Goal: Task Accomplishment & Management: Complete application form

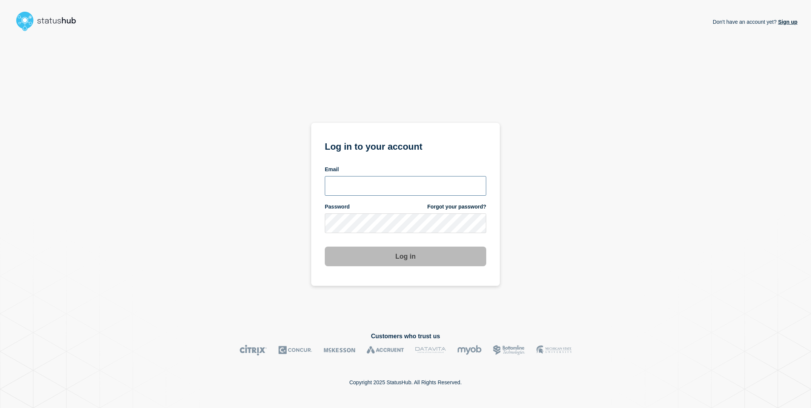
type input "sderksen@ksu.edu"
click at [531, 244] on div "Don't have an account yet? Sign up Log in to your account Email sderksen@ksu.ed…" at bounding box center [406, 177] width 784 height 286
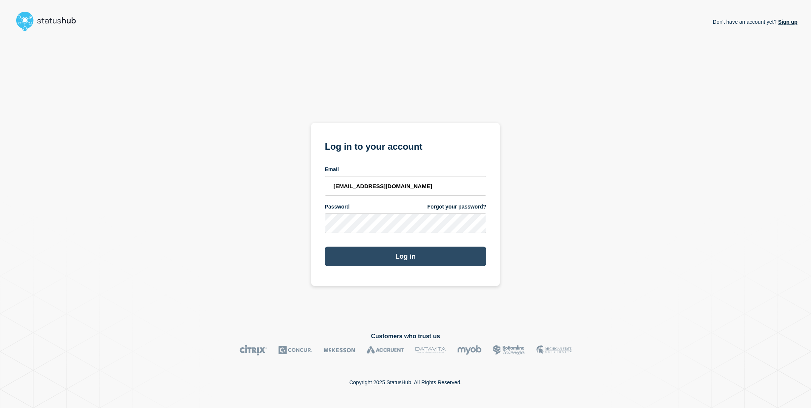
drag, startPoint x: 449, startPoint y: 271, endPoint x: 451, endPoint y: 264, distance: 6.6
click at [449, 271] on section "Log in to your account Email sderksen@ksu.edu Password Forgot your password? Lo…" at bounding box center [405, 204] width 189 height 163
click at [451, 261] on button "Log in" at bounding box center [405, 257] width 161 height 20
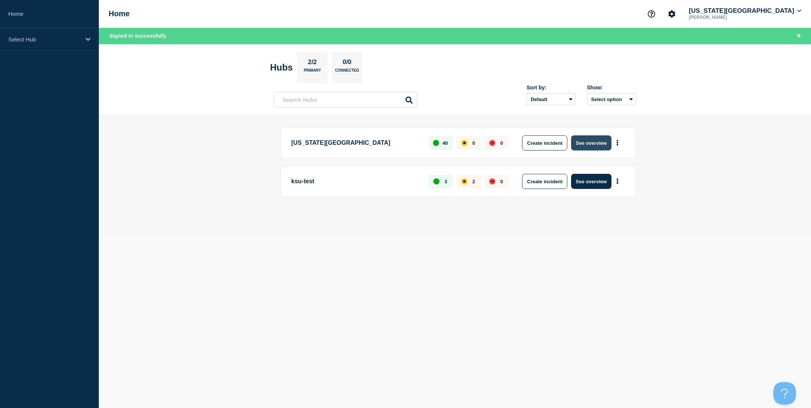
click at [586, 144] on button "See overview" at bounding box center [591, 142] width 40 height 15
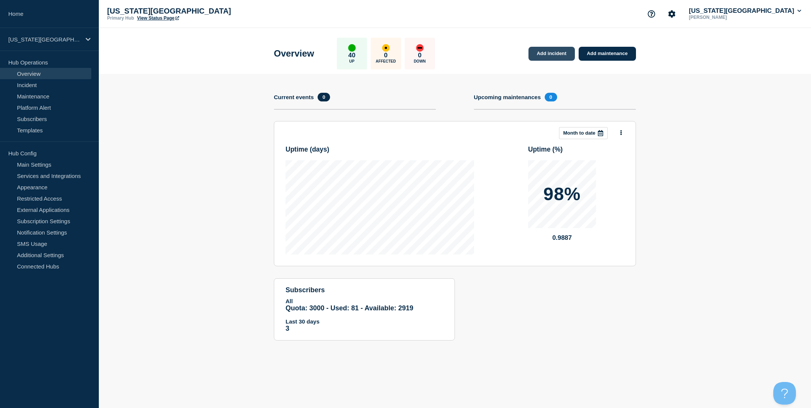
click at [560, 55] on link "Add incident" at bounding box center [551, 54] width 46 height 14
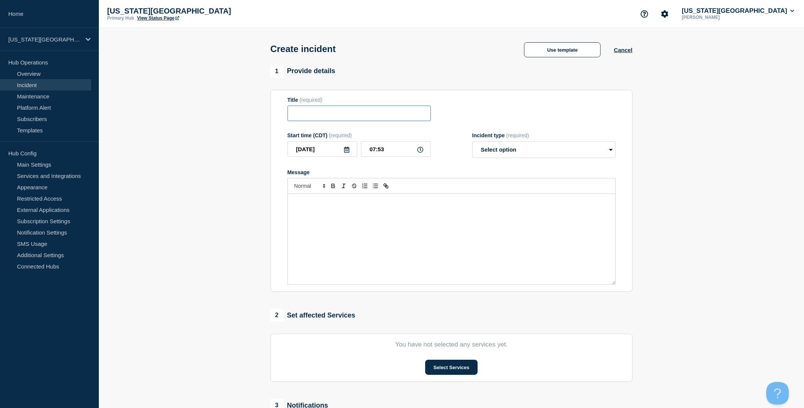
click at [338, 121] on input "Title" at bounding box center [358, 113] width 143 height 15
click at [42, 86] on link "Incident" at bounding box center [45, 84] width 91 height 11
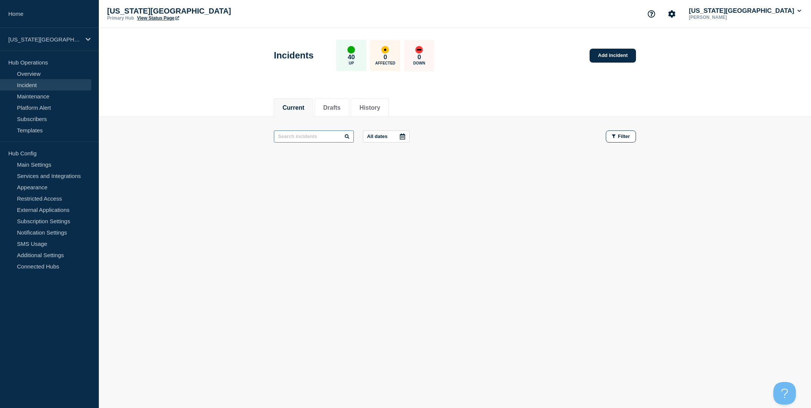
click at [310, 137] on input "text" at bounding box center [314, 136] width 80 height 12
type input "papercut"
click at [373, 109] on button "History" at bounding box center [369, 107] width 21 height 7
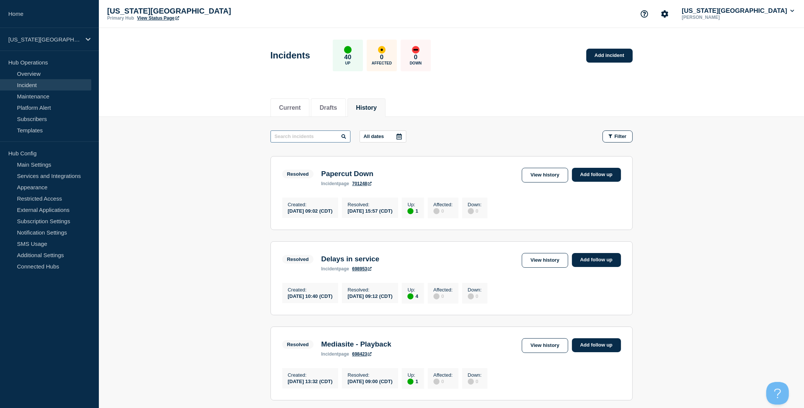
click at [303, 135] on input "text" at bounding box center [310, 136] width 80 height 12
paste input "papercut"
type input "papercut"
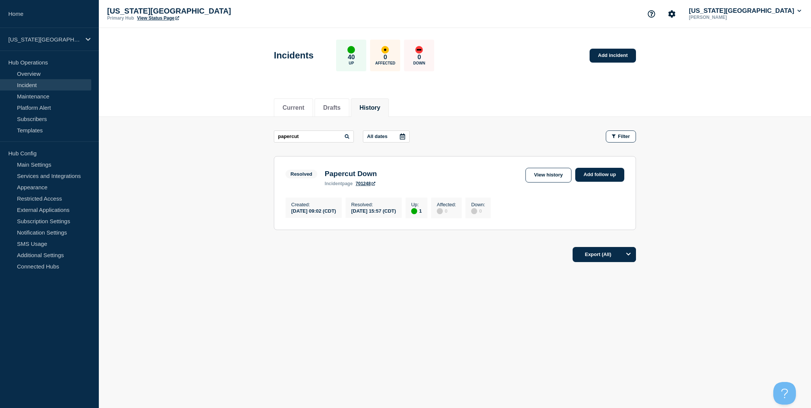
click at [39, 85] on link "Incident" at bounding box center [45, 84] width 91 height 11
click at [567, 77] on header "Incidents 40 Up 0 Affected 0 Down Add incident" at bounding box center [455, 59] width 712 height 63
click at [612, 57] on link "Add incident" at bounding box center [612, 56] width 46 height 14
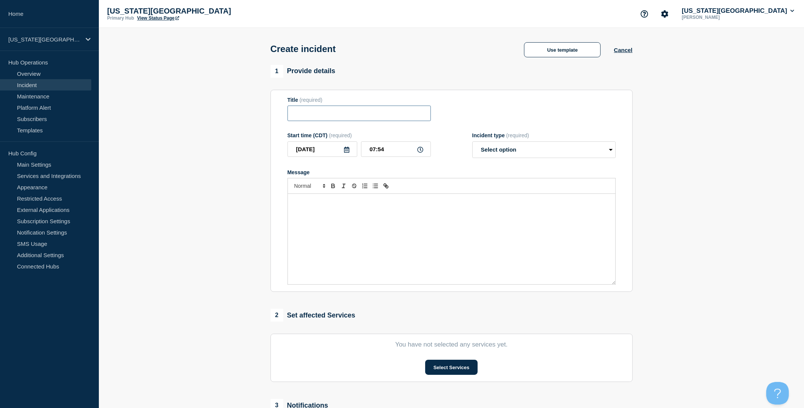
click at [345, 119] on input "Title" at bounding box center [358, 113] width 143 height 15
type input "Papercut Down"
click at [400, 156] on input "07:54" at bounding box center [396, 148] width 70 height 15
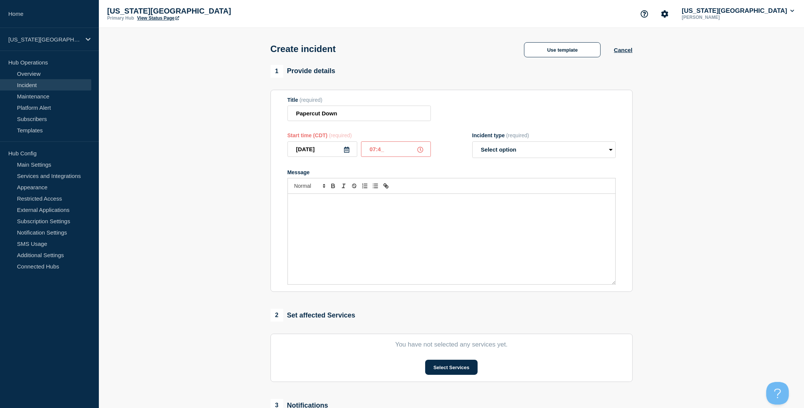
type input "07:45"
click at [539, 156] on select "Select option Investigating Identified Monitoring" at bounding box center [543, 149] width 143 height 17
select select "identified"
click at [472, 146] on select "Select option Investigating Identified Monitoring" at bounding box center [543, 149] width 143 height 17
click at [365, 217] on div "Message" at bounding box center [451, 239] width 327 height 90
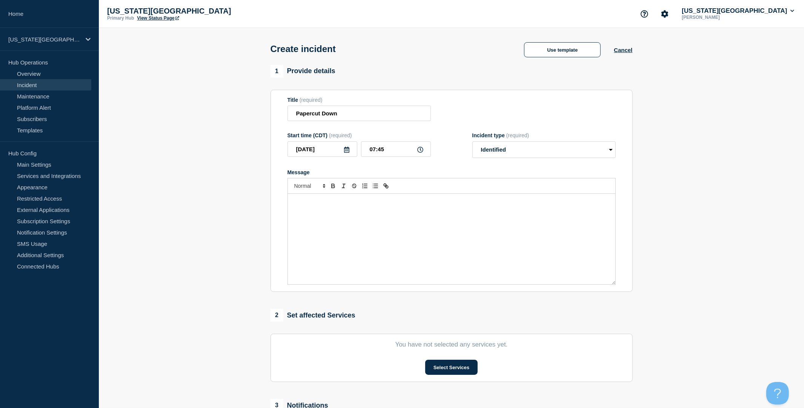
click at [386, 220] on div "Message" at bounding box center [451, 239] width 327 height 90
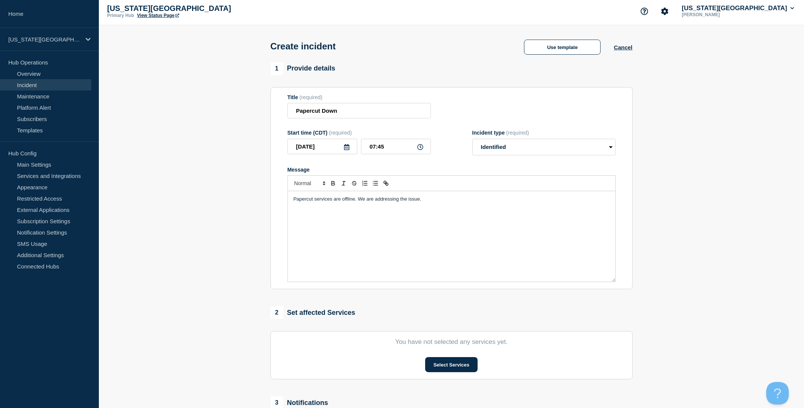
scroll to position [4, 0]
click at [453, 371] on button "Select Services" at bounding box center [451, 363] width 52 height 15
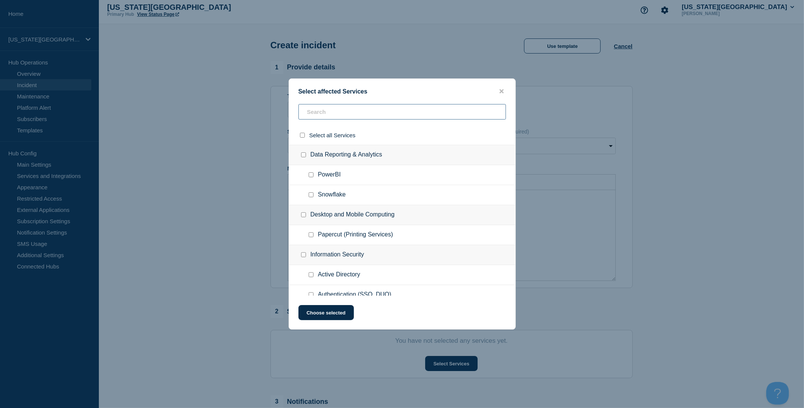
click at [344, 114] on input "text" at bounding box center [401, 111] width 207 height 15
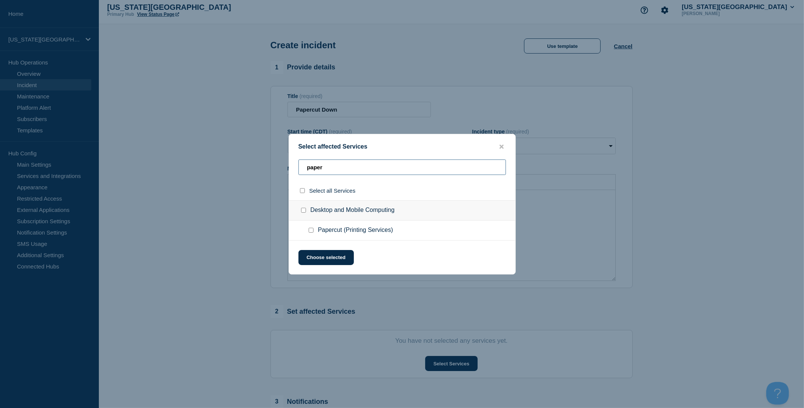
type input "paper"
click at [310, 233] on input "Papercut (Printing Services) checkbox" at bounding box center [310, 230] width 5 height 5
checkbox input "true"
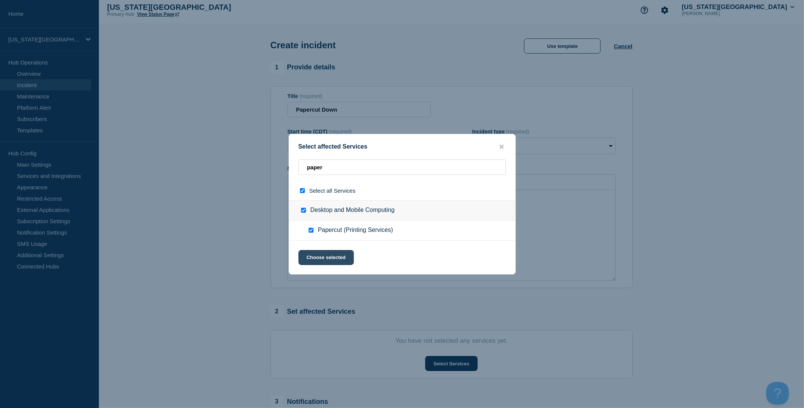
click at [318, 258] on button "Choose selected" at bounding box center [325, 257] width 55 height 15
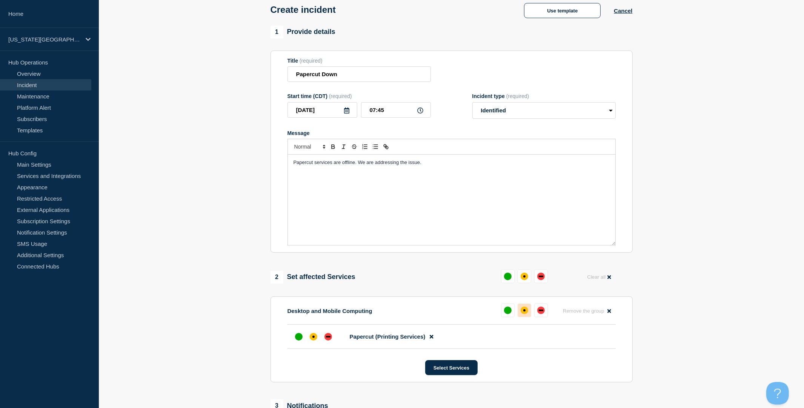
scroll to position [59, 0]
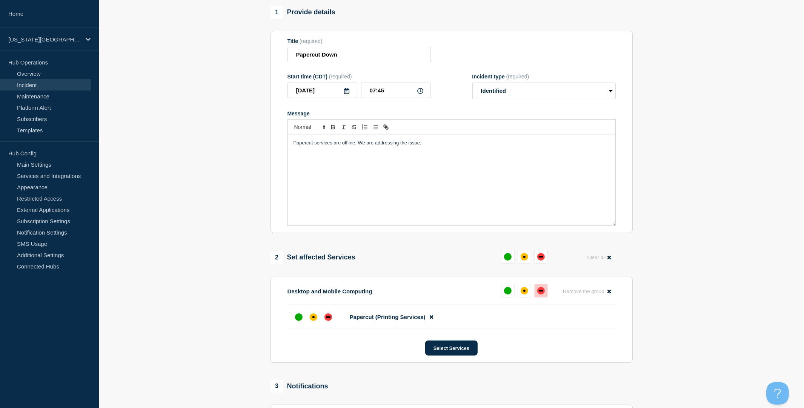
click at [543, 294] on div "down" at bounding box center [541, 291] width 8 height 8
click at [452, 146] on p "Papercut services are offline. We are addressing the issue." at bounding box center [451, 143] width 316 height 7
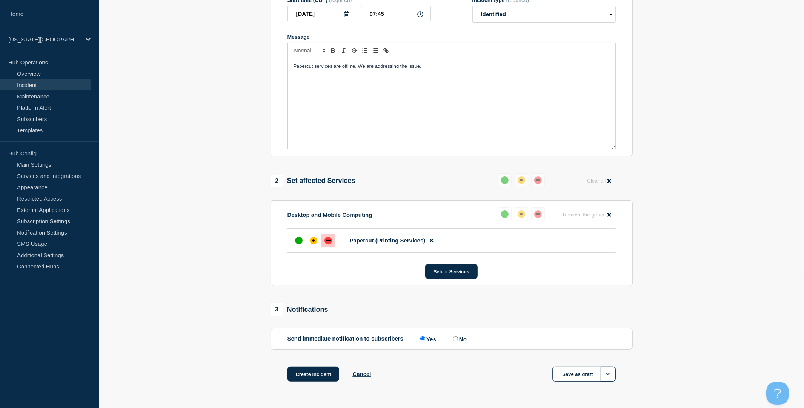
scroll to position [38, 0]
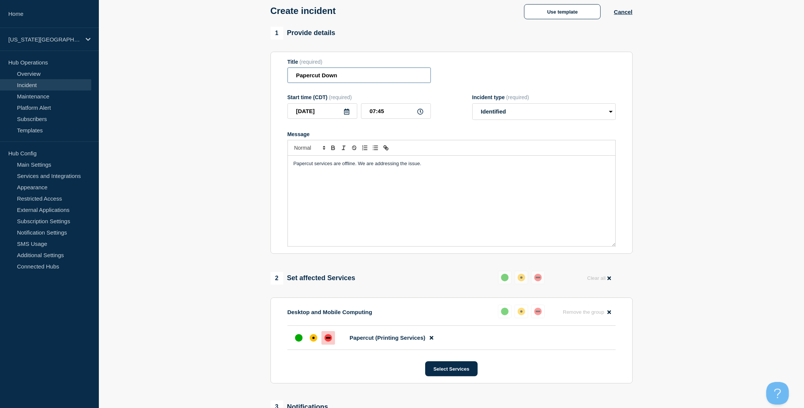
click at [314, 78] on input "Papercut Down" at bounding box center [358, 74] width 143 height 15
type input "PaperCut Down"
click at [308, 166] on span "Papercut services are offline. We are addressing the issue." at bounding box center [357, 164] width 128 height 6
click at [435, 167] on p "PaperCut services are offline. We are addressing the issue." at bounding box center [451, 163] width 316 height 7
click at [437, 167] on p "PaperCut services are offline. We are addressing the issue." at bounding box center [451, 163] width 316 height 7
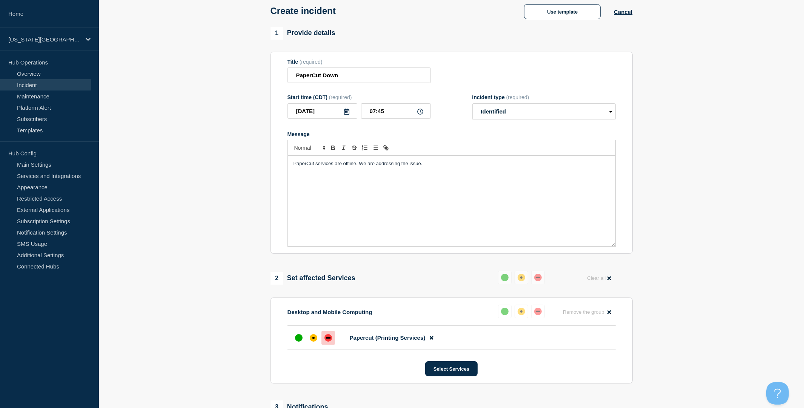
click at [716, 223] on section "1 Provide details Title (required) PaperCut Down Start time (CDT) (required) [D…" at bounding box center [451, 262] width 705 height 471
click at [706, 224] on section "1 Provide details Title (required) PaperCut Down Start time (CDT) (required) [D…" at bounding box center [451, 262] width 705 height 471
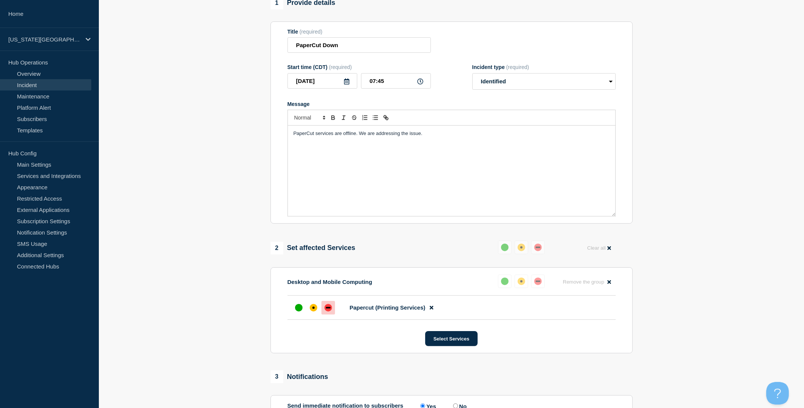
scroll to position [72, 0]
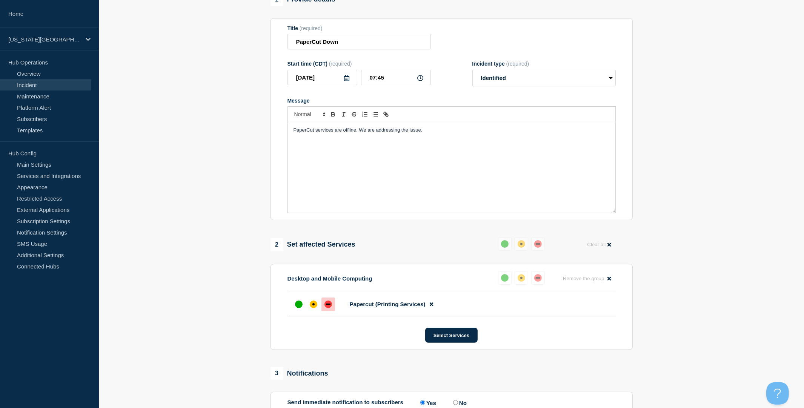
click at [432, 133] on p "PaperCut services are offline. We are addressing the issue." at bounding box center [451, 130] width 316 height 7
